Goal: Task Accomplishment & Management: Complete application form

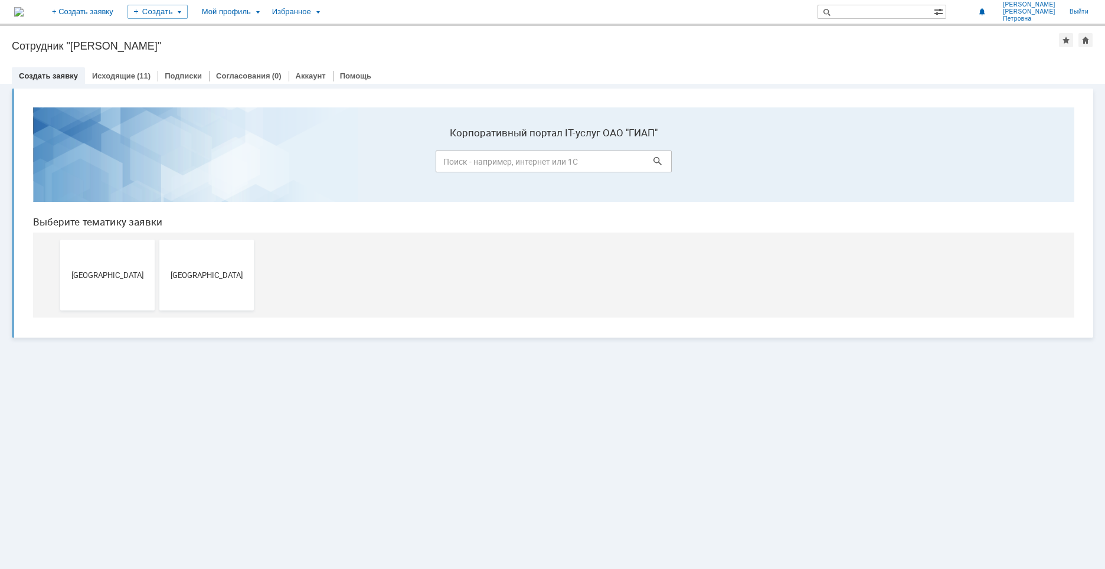
click at [49, 73] on link "Создать заявку" at bounding box center [48, 75] width 59 height 9
click at [190, 278] on span "Новомосковск" at bounding box center [206, 274] width 87 height 9
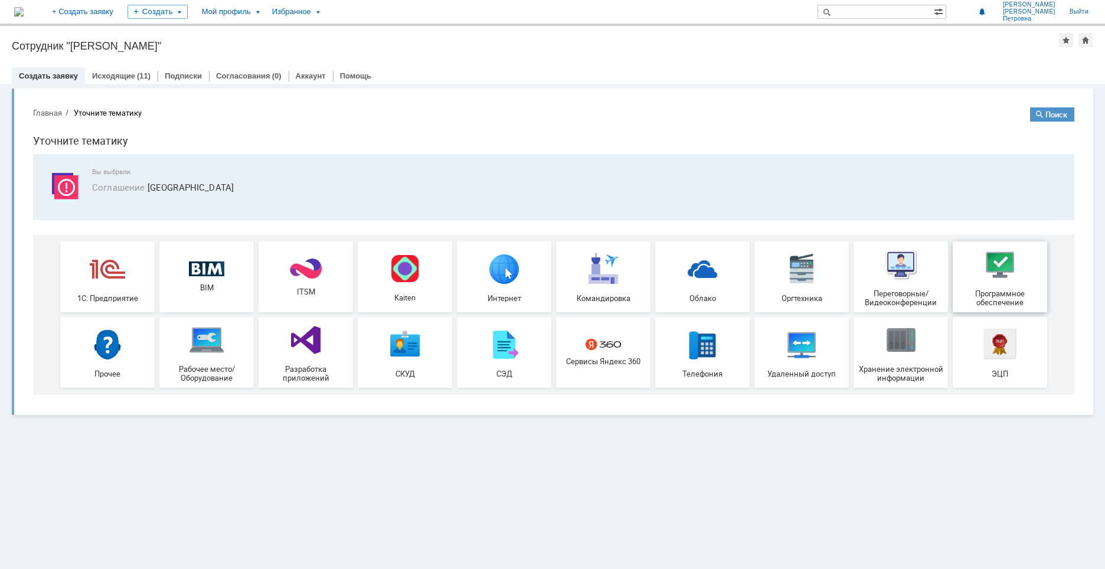
click at [1007, 287] on div "Программное обеспечение" at bounding box center [999, 277] width 87 height 60
click at [214, 367] on span "Рабочее место/Оборудование" at bounding box center [206, 374] width 87 height 18
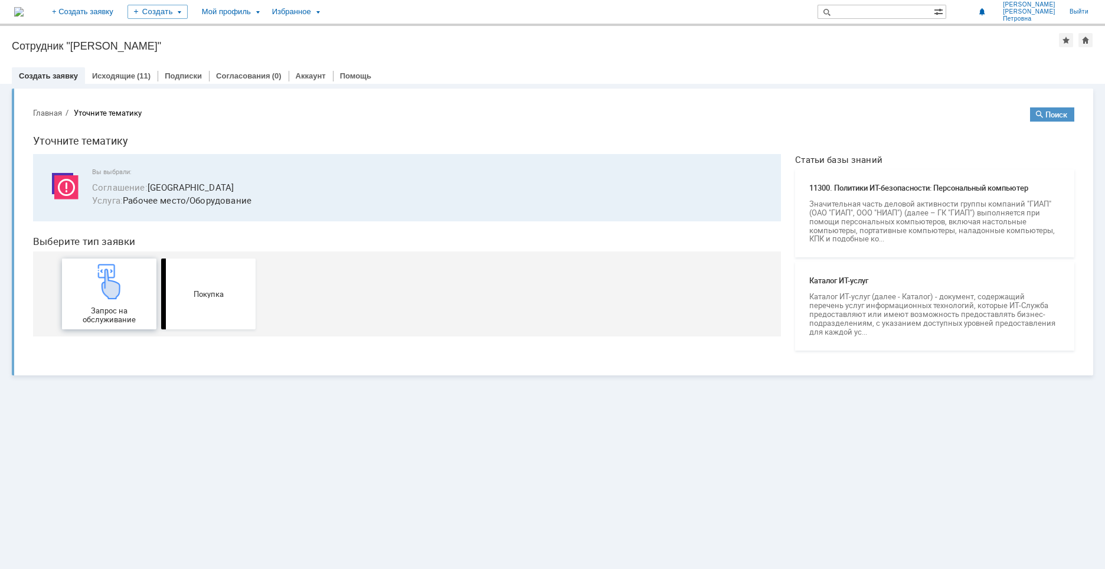
click at [111, 304] on div "Запрос на обслуживание" at bounding box center [108, 294] width 87 height 60
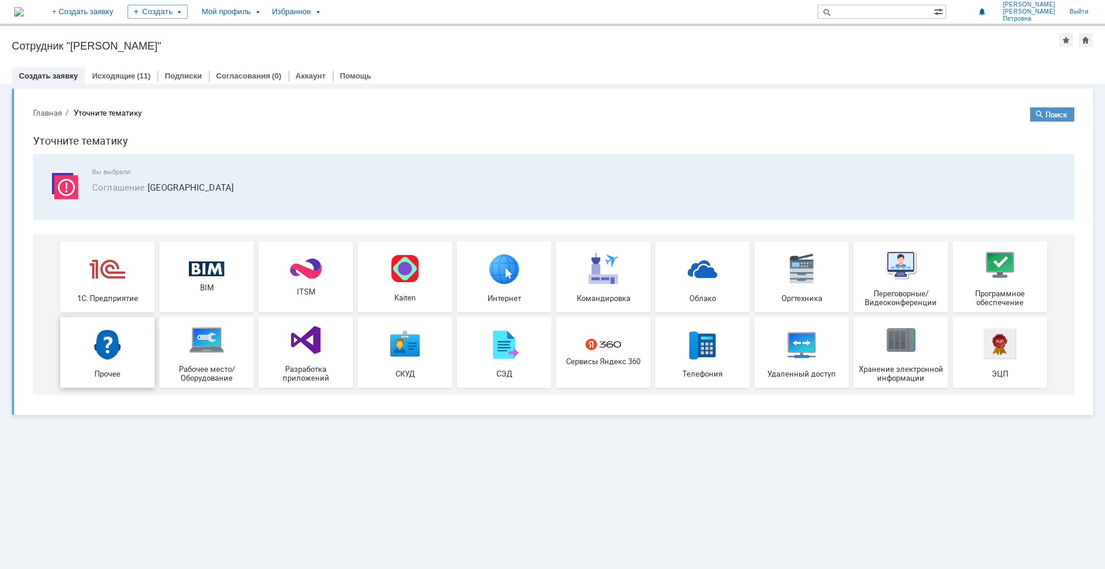
click at [117, 347] on img at bounding box center [107, 343] width 35 height 35
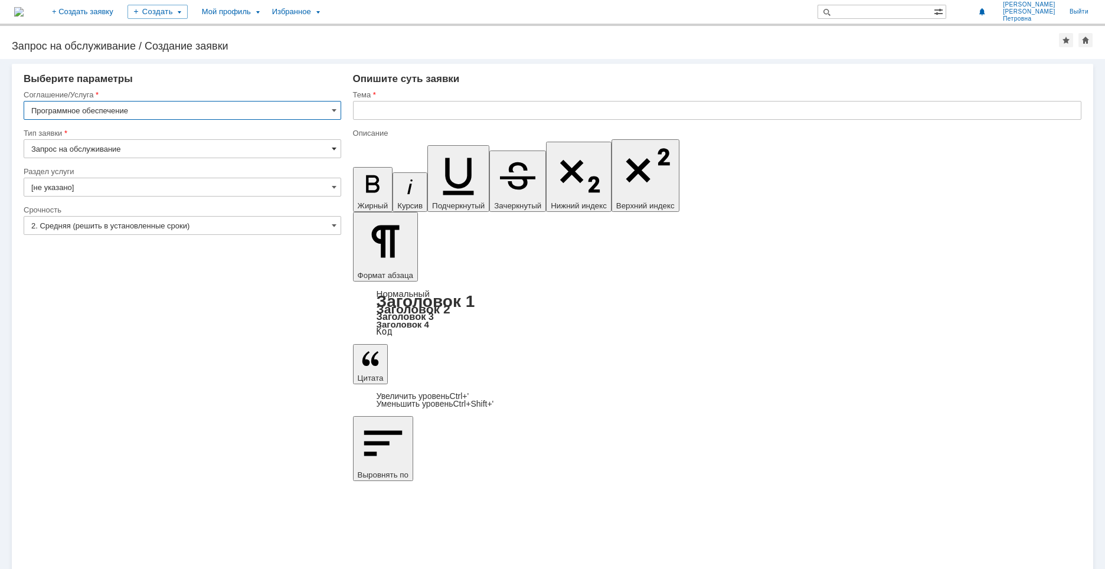
click at [333, 151] on span at bounding box center [334, 148] width 5 height 9
click at [383, 415] on div "Внимание! Выберите параметры Соглашение/Услуга Программное обеспечение Тип заяв…" at bounding box center [552, 314] width 1105 height 510
type input "Запрос на обслуживание"
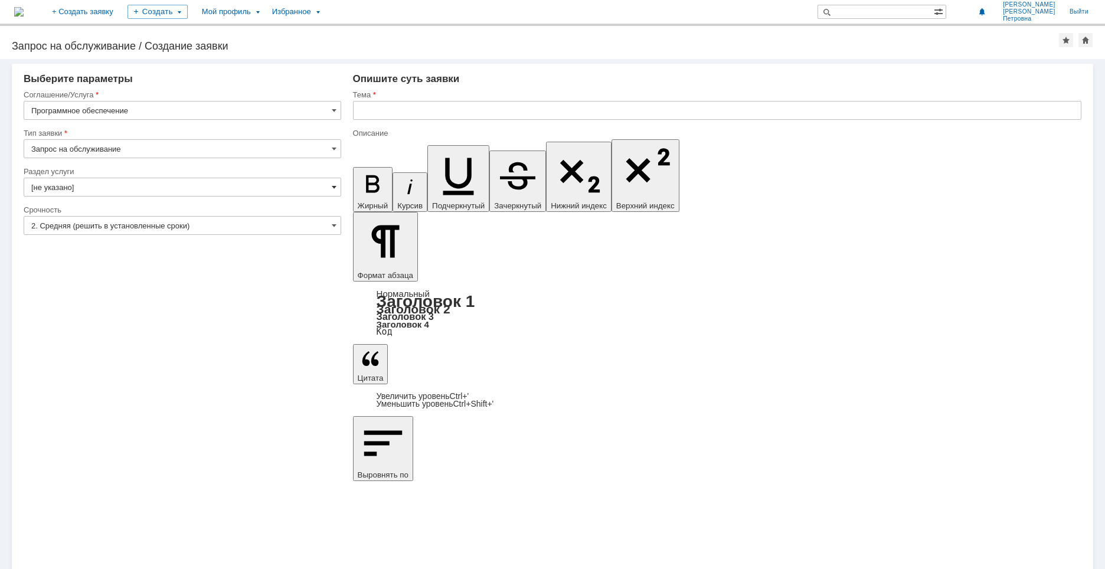
click at [333, 188] on span at bounding box center [334, 186] width 5 height 9
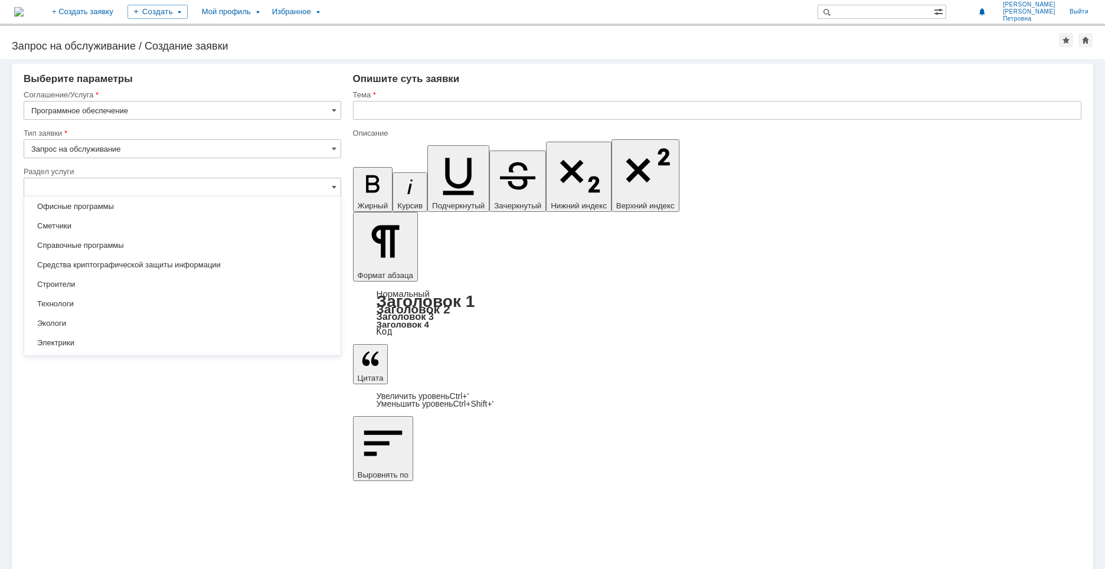
scroll to position [249, 0]
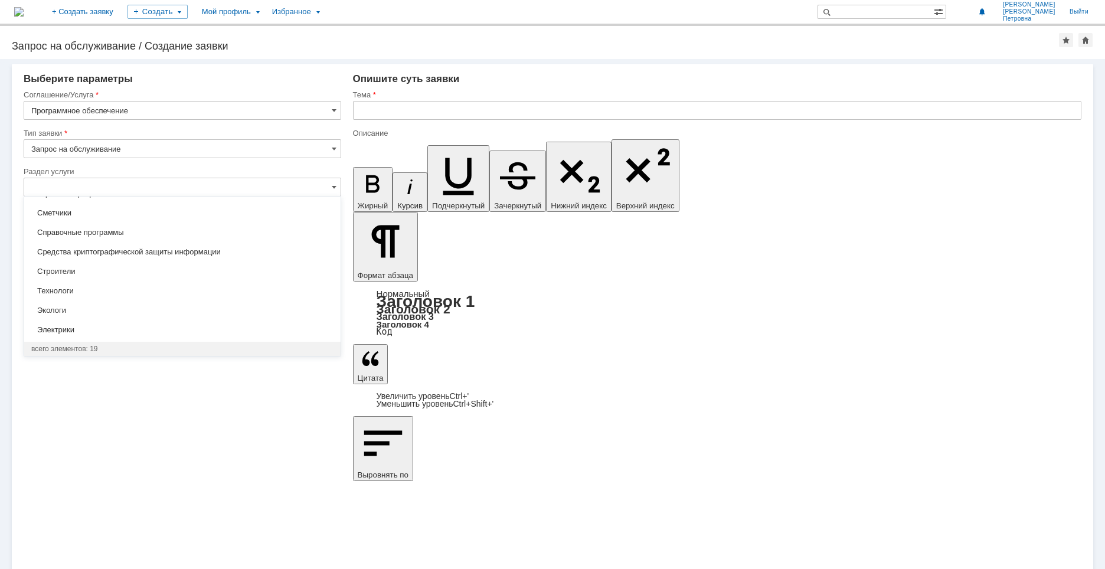
click at [255, 424] on div "Внимание! Выберите параметры Соглашение/Услуга Программное обеспечение Тип заяв…" at bounding box center [552, 314] width 1105 height 510
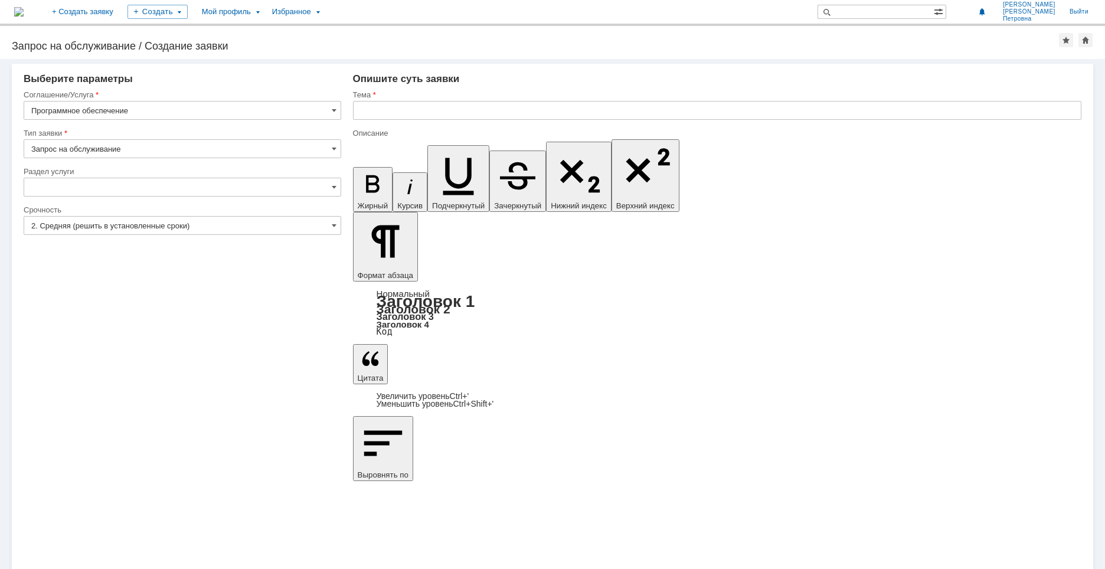
type input "[не указано]"
click at [336, 185] on input "[не указано]" at bounding box center [182, 187] width 317 height 19
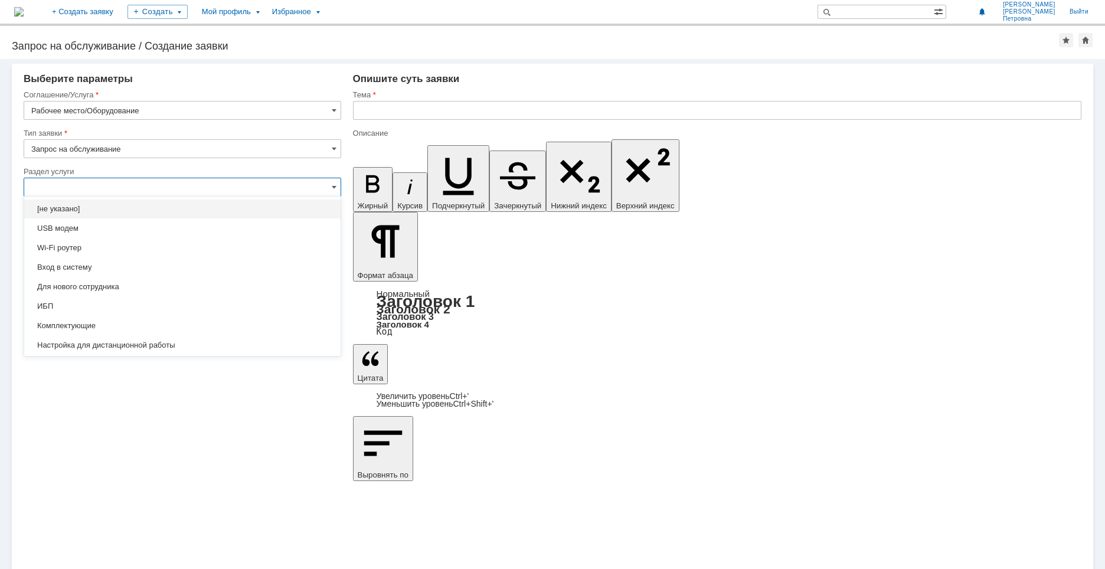
click at [222, 420] on div "Внимание! Выберите параметры Соглашение/Услуга Рабочее место/Оборудование Тип з…" at bounding box center [552, 314] width 1105 height 510
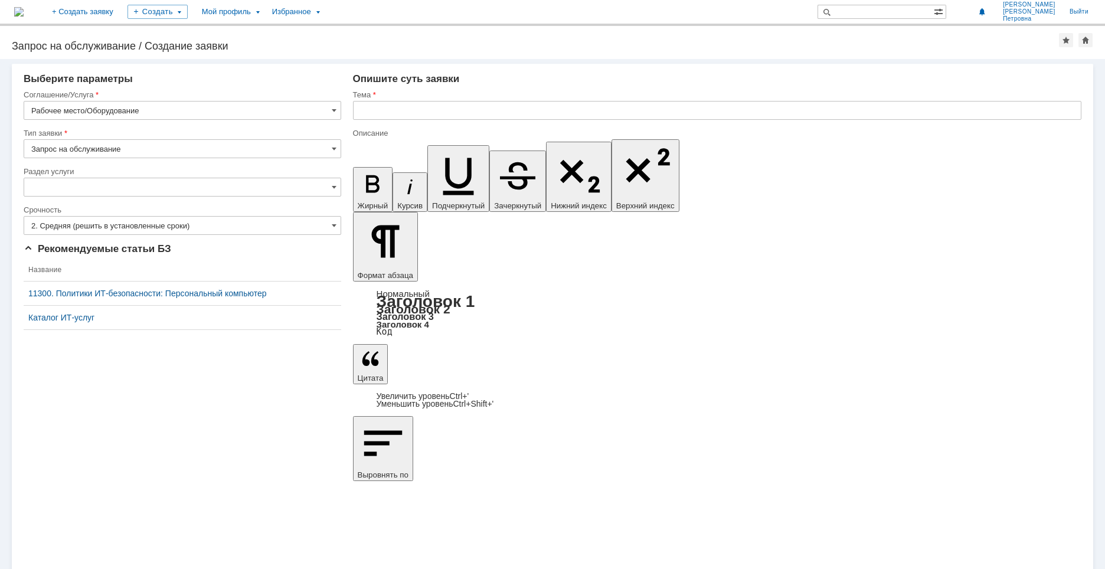
type input "[не указано]"
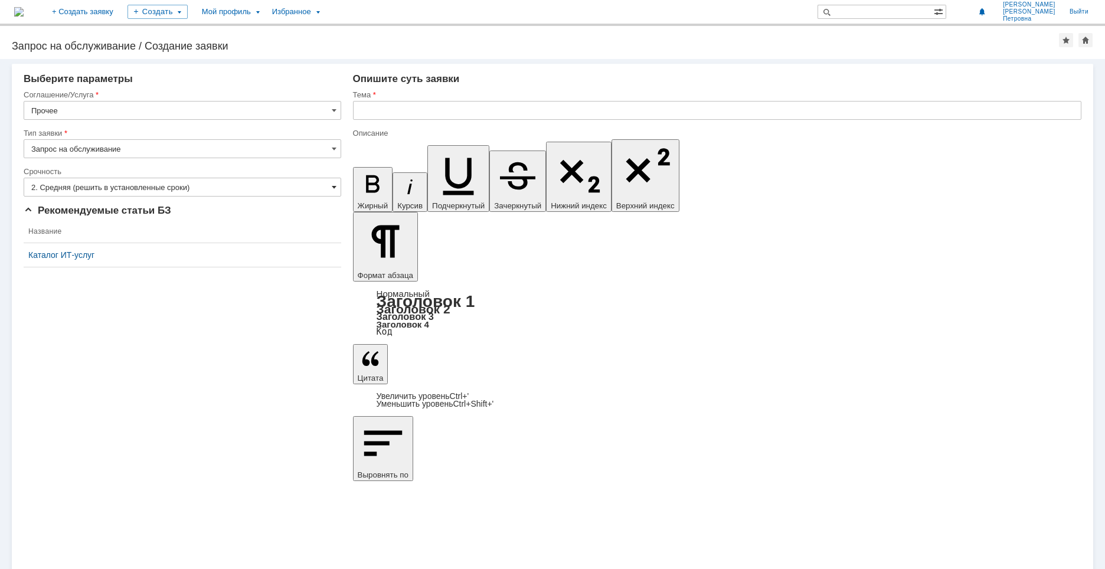
click at [335, 186] on span at bounding box center [334, 186] width 5 height 9
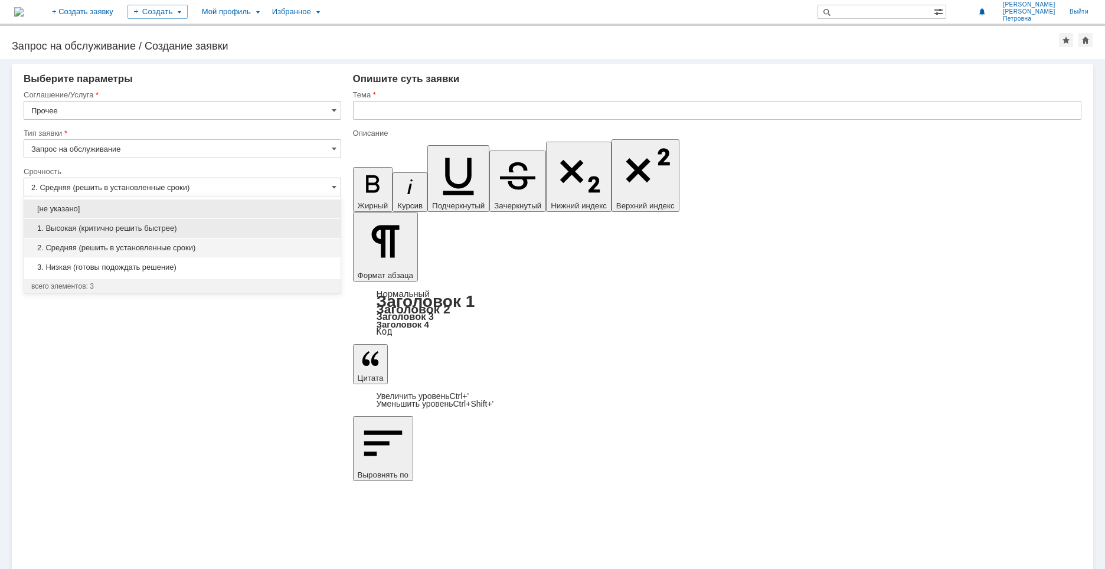
click at [319, 228] on span "1. Высокая (критично решить быстрее)" at bounding box center [182, 228] width 302 height 9
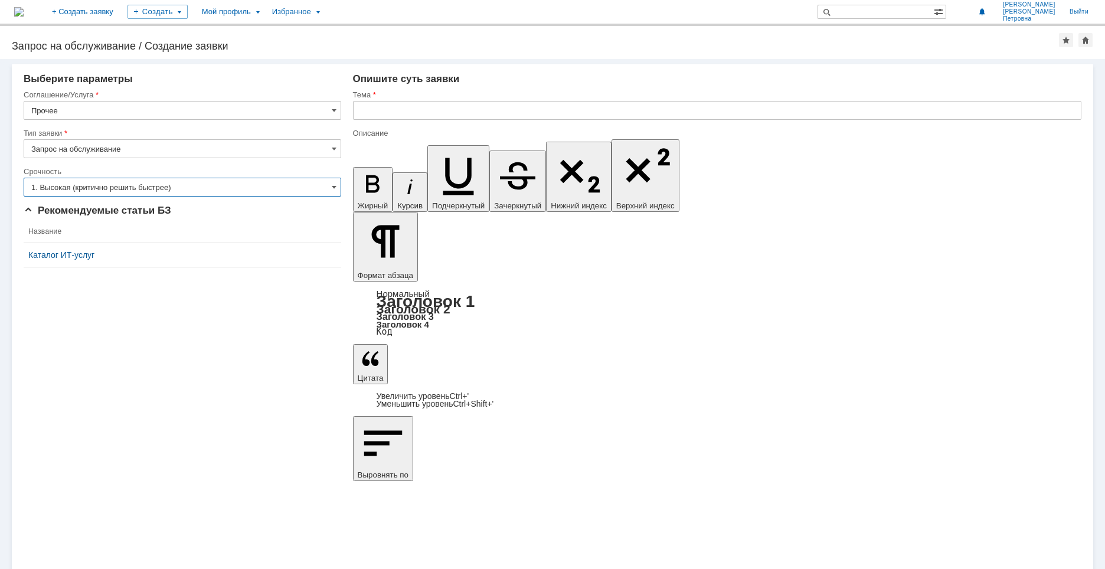
type input "1. Высокая (критично решить быстрее)"
click at [65, 254] on div "Каталог ИТ-услуг" at bounding box center [182, 254] width 308 height 9
click at [335, 151] on span at bounding box center [334, 148] width 5 height 9
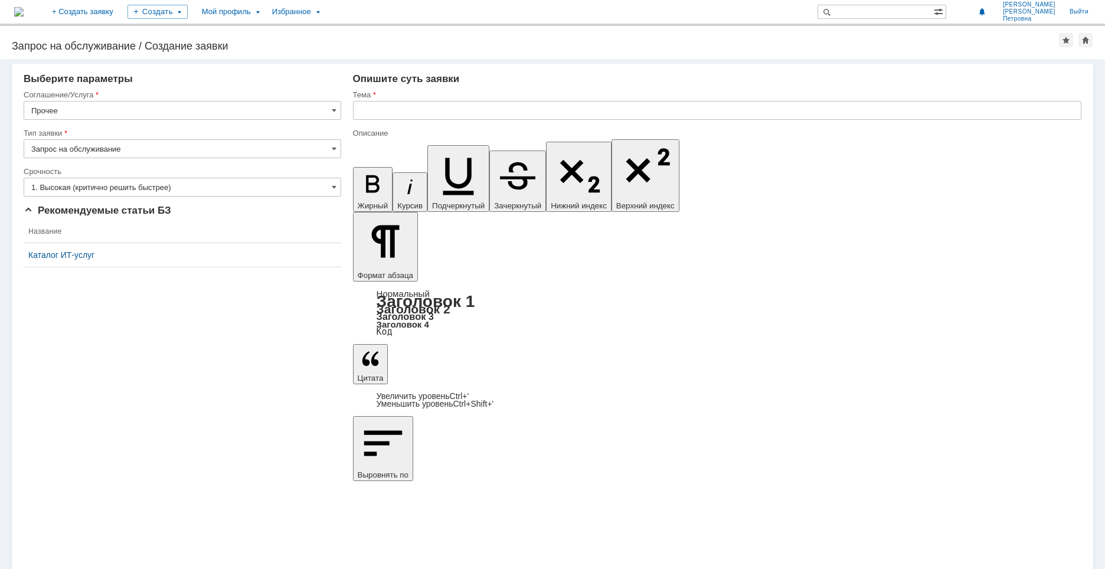
type input "Запрос на обслуживание"
drag, startPoint x: 480, startPoint y: 4139, endPoint x: 985, endPoint y: 4141, distance: 505.1
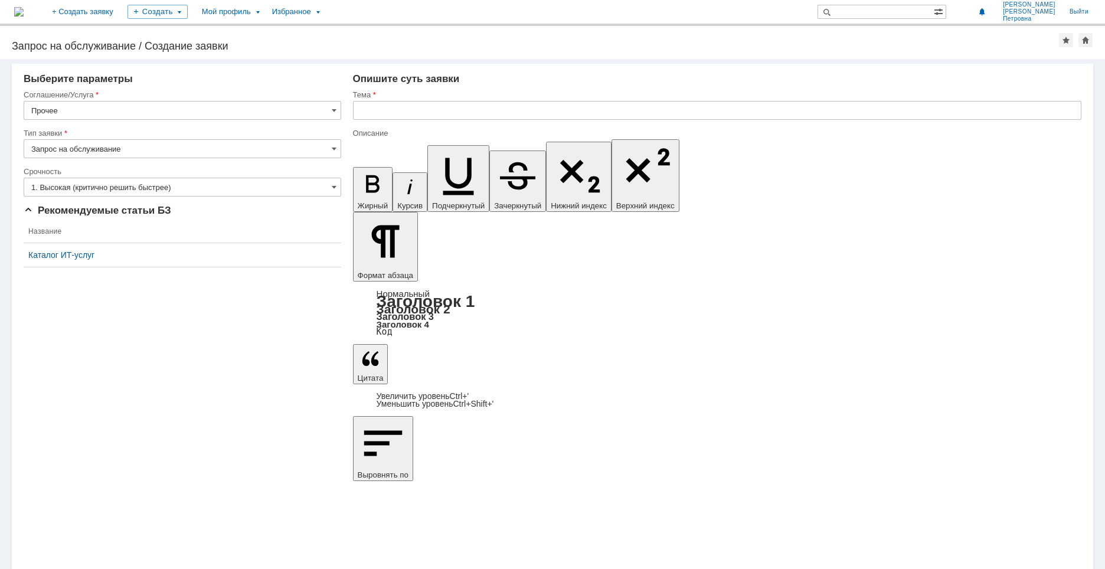
copy span "ошибку МС Офис, связанную с прекращением поддержки динамических массивов и нове…"
click at [360, 109] on input "text" at bounding box center [717, 110] width 728 height 19
paste input "ошибку МС Офис, связанную с прекращением поддержки динамических массивов и нове…"
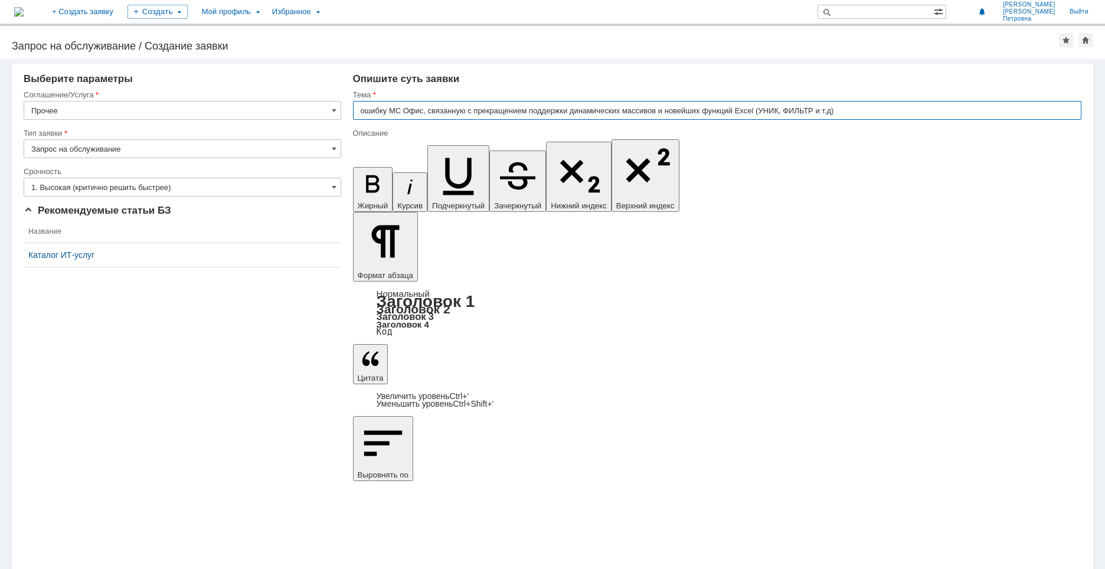
click at [364, 114] on input "ошибку МС Офис, связанную с прекращением поддержки динамических массивов и нове…" at bounding box center [717, 110] width 728 height 19
click at [388, 113] on input "Ошибку МС Офис, связанную с прекращением поддержки динамических массивов и нове…" at bounding box center [717, 110] width 728 height 19
drag, startPoint x: 457, startPoint y: 109, endPoint x: 464, endPoint y: 112, distance: 7.5
click at [464, 112] on input "Ошибка МС Офис, связанную с прекращением поддержки динамических массивов и нове…" at bounding box center [717, 110] width 728 height 19
type input "Ошибка МС Офис, связанная с прекращением поддержки динамических массивов и нове…"
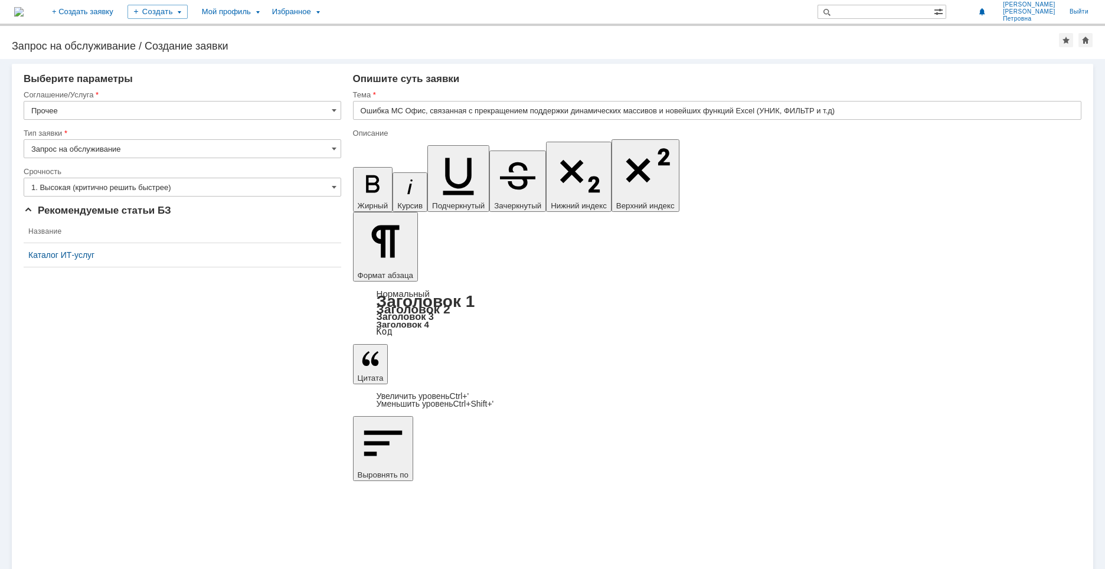
click at [355, 396] on div "Внимание! Выберите параметры Соглашение/Услуга Прочее Тип заявки Запрос на обсл…" at bounding box center [552, 314] width 1105 height 510
click at [336, 111] on input "Прочее" at bounding box center [182, 110] width 317 height 19
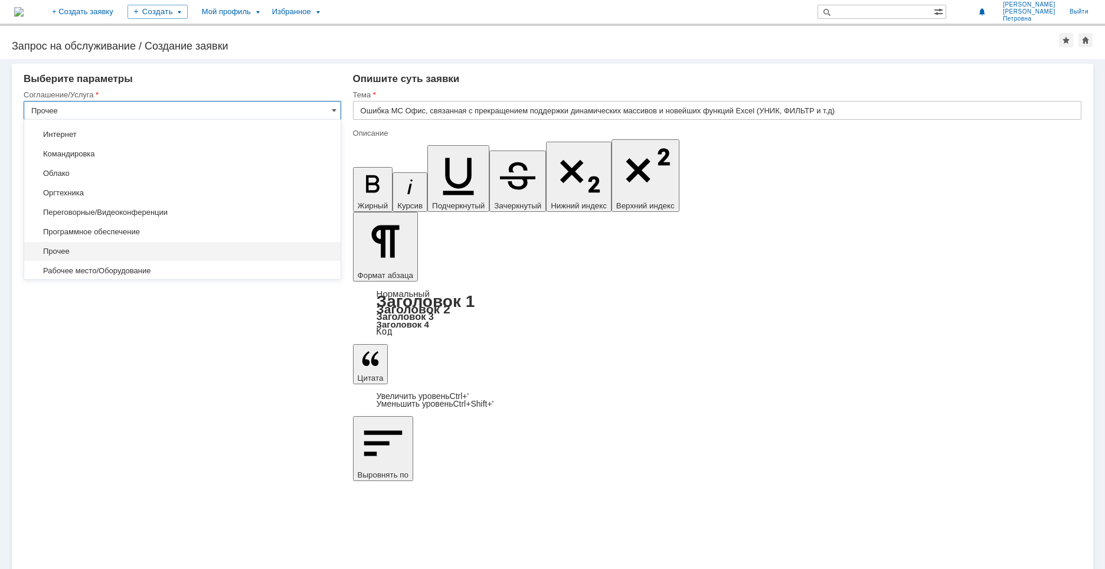
scroll to position [582, 0]
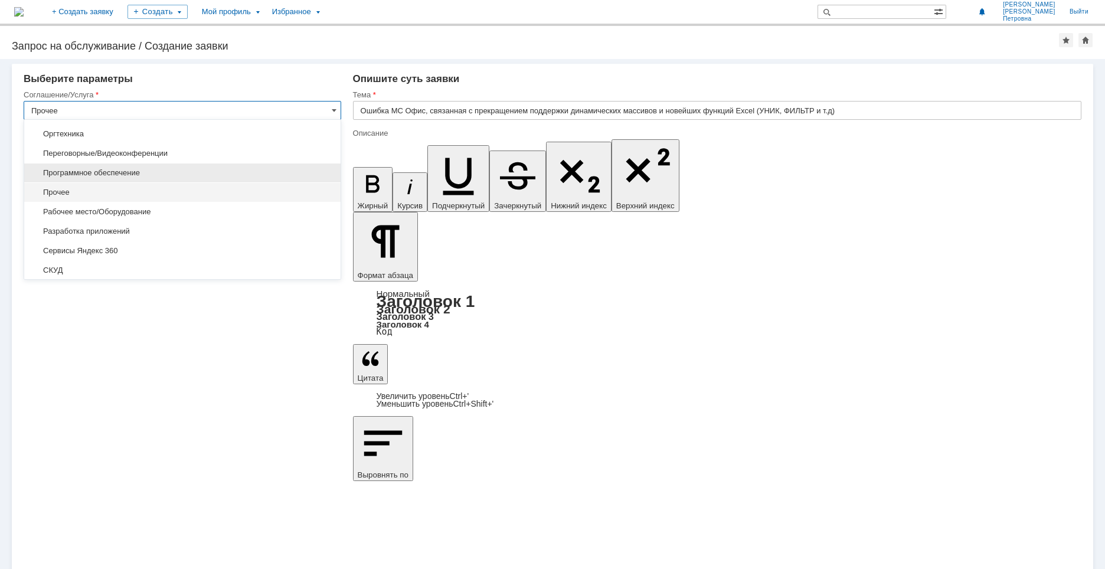
click at [144, 175] on span "Программное обеспечение" at bounding box center [182, 172] width 302 height 9
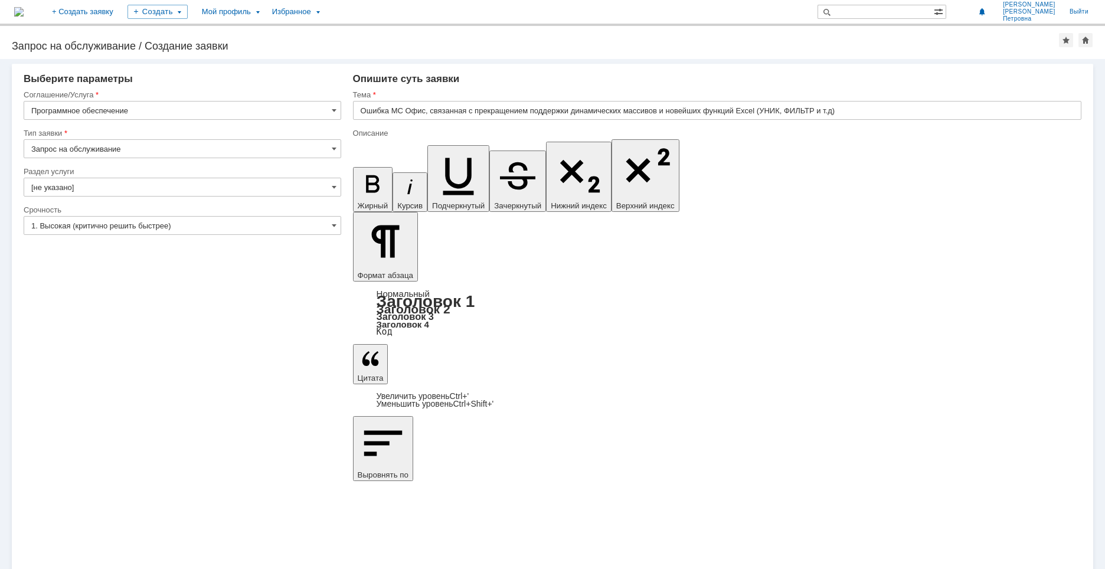
type input "Программное обеспечение"
click at [334, 191] on span at bounding box center [334, 186] width 5 height 9
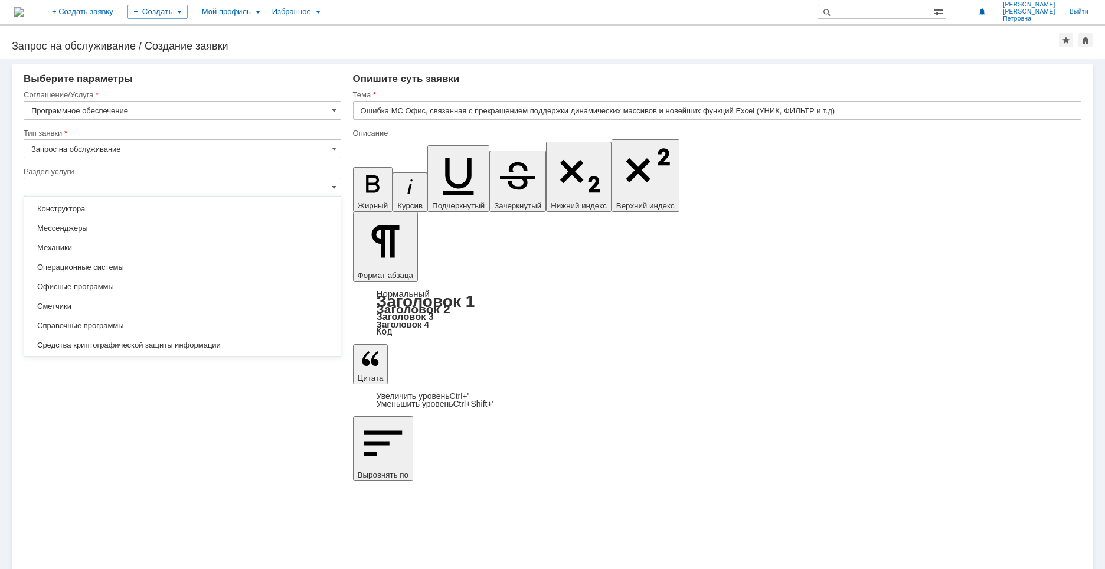
scroll to position [177, 0]
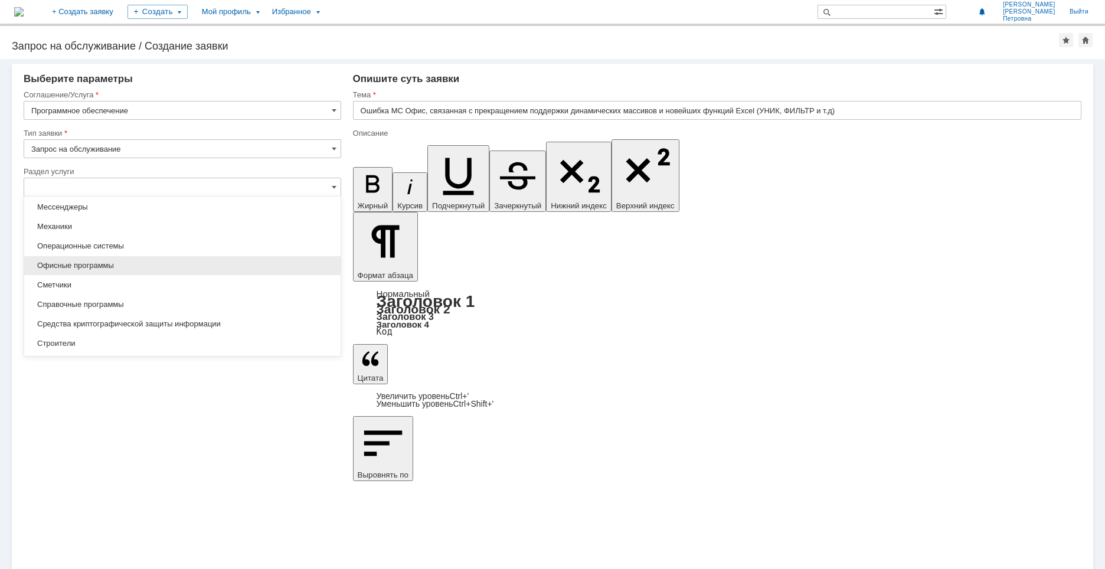
click at [83, 268] on span "Офисные программы" at bounding box center [182, 265] width 302 height 9
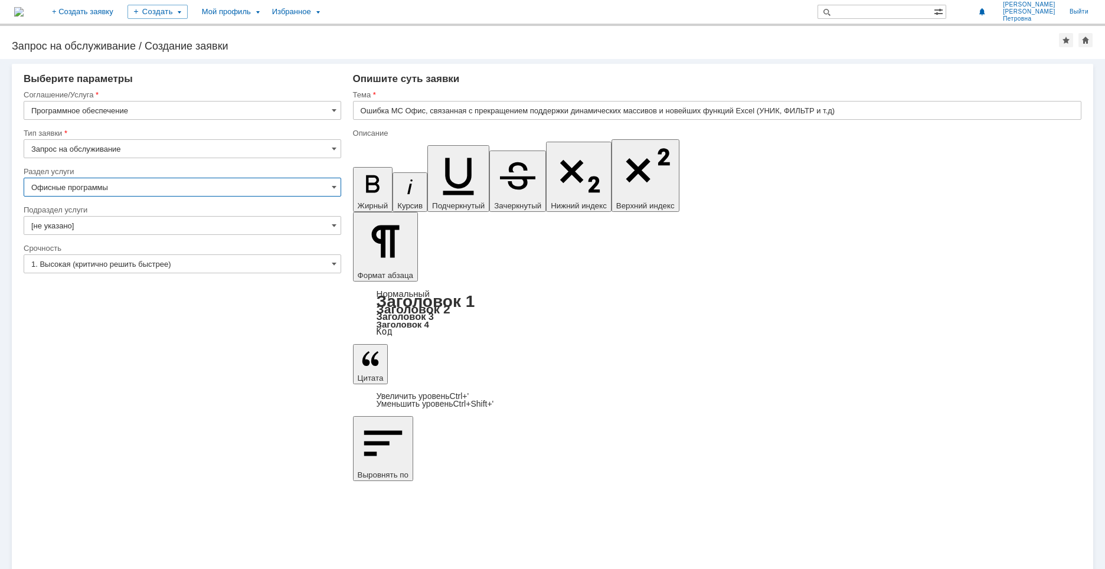
type input "Офисные программы"
click at [338, 222] on input "[не указано]" at bounding box center [182, 225] width 317 height 19
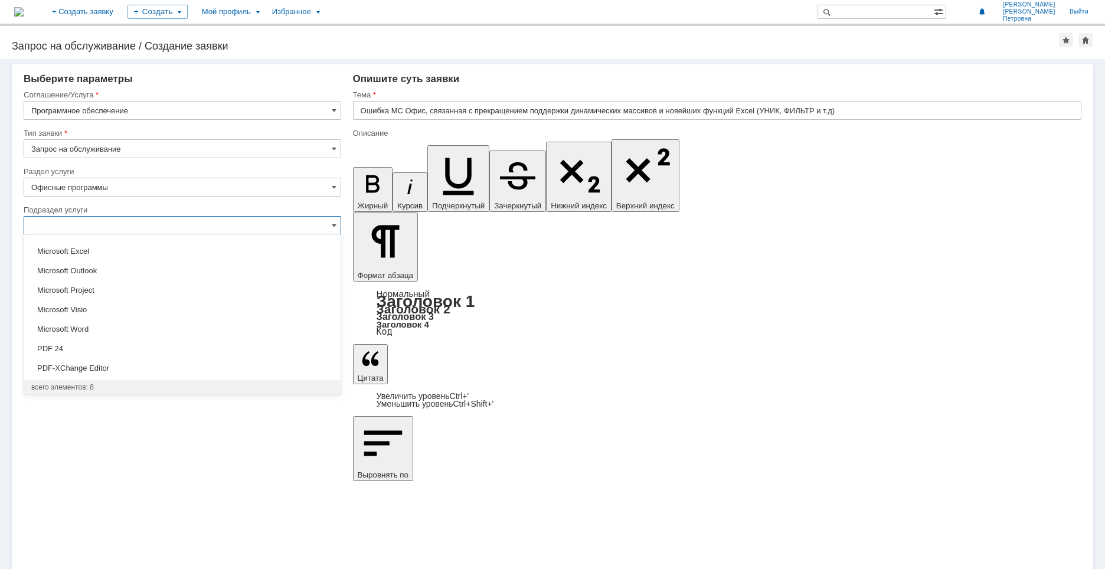
scroll to position [0, 0]
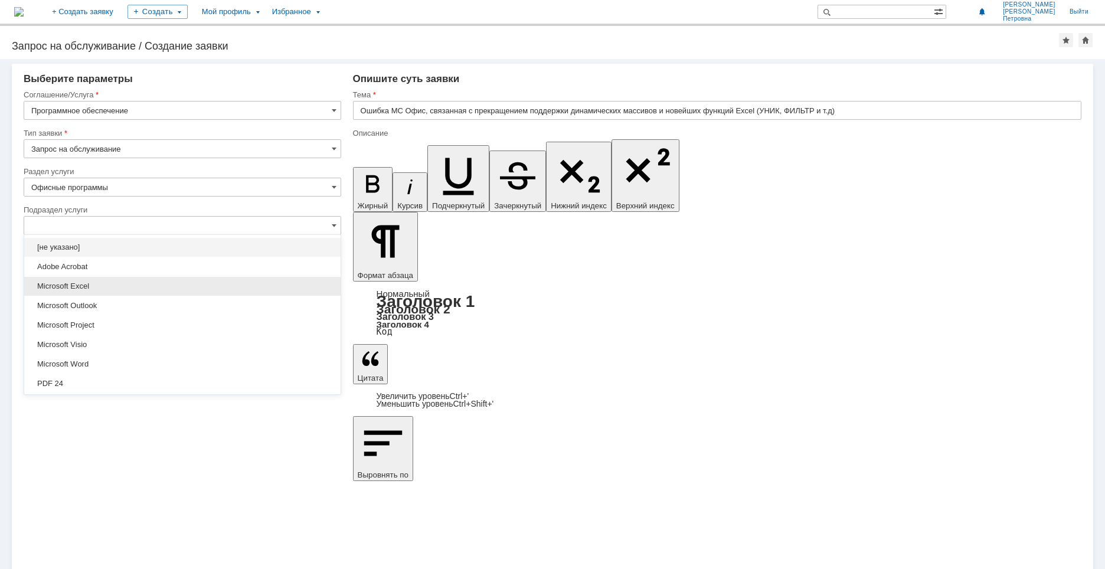
click at [139, 289] on span "Microsoft Excel" at bounding box center [182, 285] width 302 height 9
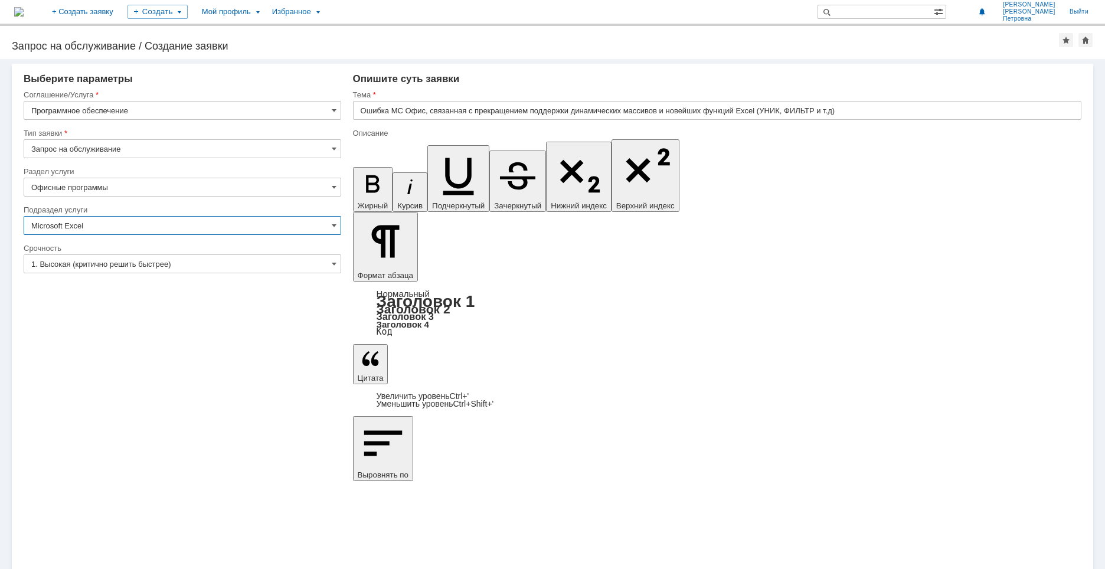
type input "Microsoft Excel"
click at [219, 421] on div "Внимание! Выберите параметры Соглашение/Услуга Программное обеспечение Тип заяв…" at bounding box center [552, 314] width 1105 height 510
